Goal: Navigation & Orientation: Find specific page/section

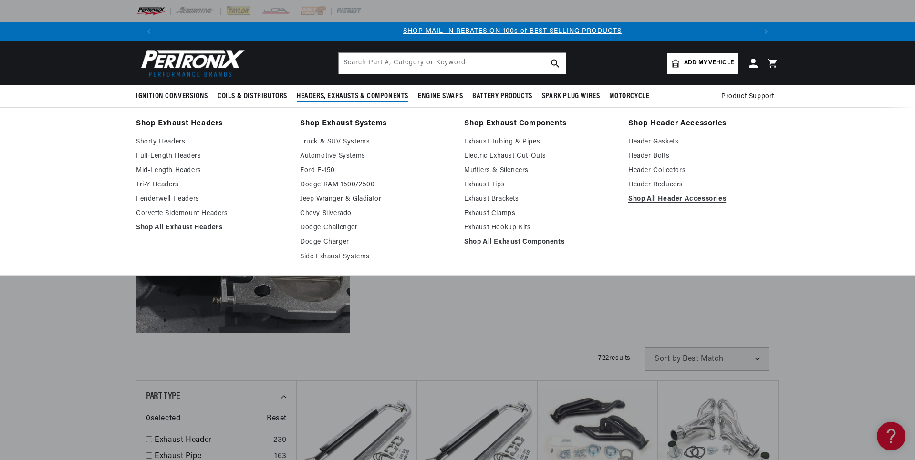
scroll to position [0, 596]
click at [153, 201] on link "Fenderwell Headers" at bounding box center [211, 199] width 151 height 11
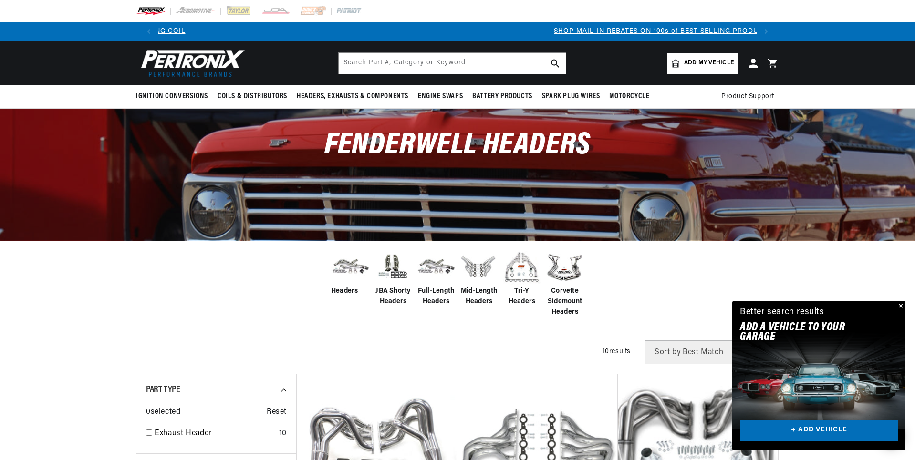
scroll to position [0, 596]
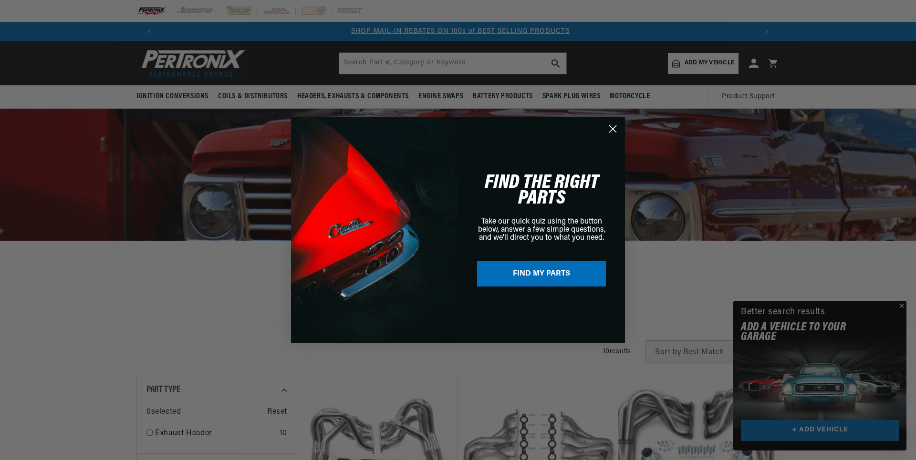
click at [612, 129] on circle "Close dialog" at bounding box center [613, 129] width 16 height 16
